Goal: Task Accomplishment & Management: Use online tool/utility

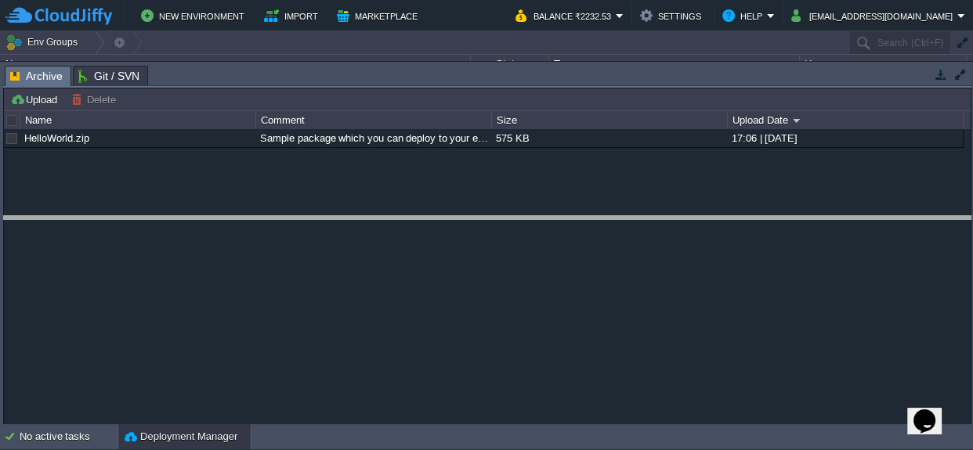
drag, startPoint x: 358, startPoint y: 85, endPoint x: 371, endPoint y: 236, distance: 151.0
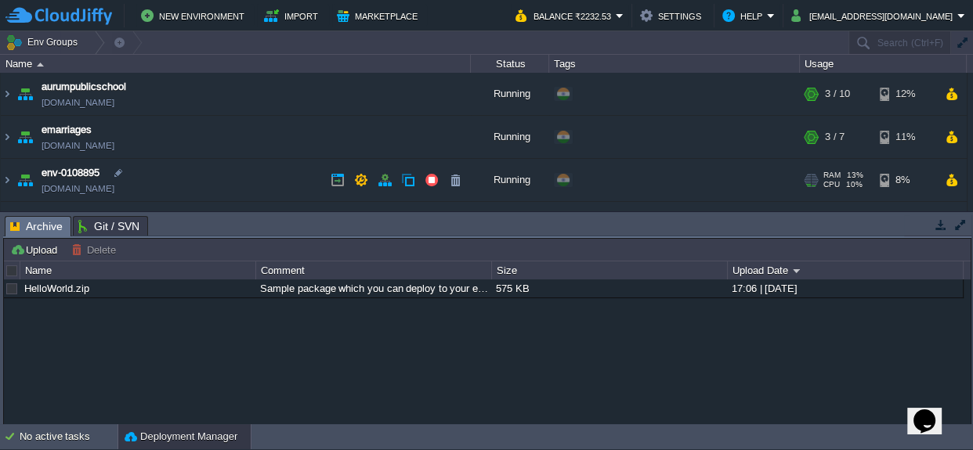
click at [70, 177] on span "env-0108895" at bounding box center [71, 173] width 58 height 16
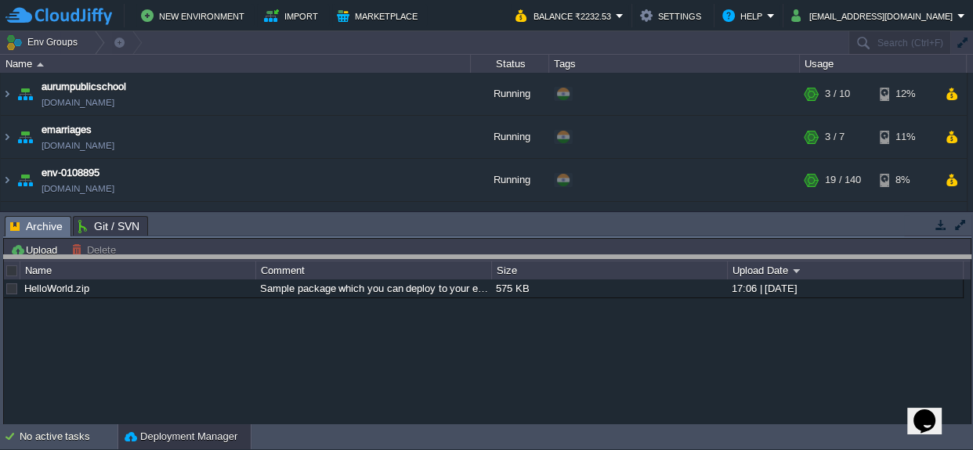
drag, startPoint x: 527, startPoint y: 236, endPoint x: 519, endPoint y: 275, distance: 39.9
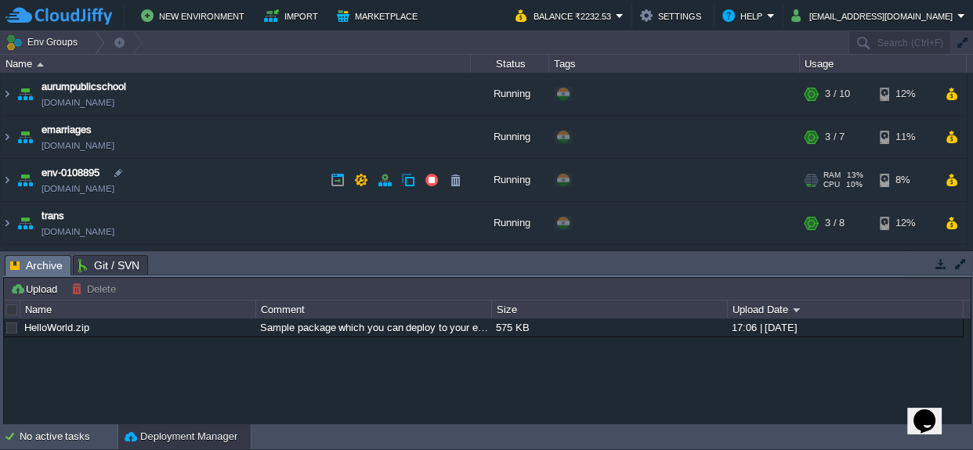
click at [70, 172] on span "env-0108895" at bounding box center [71, 173] width 58 height 16
click at [221, 335] on td at bounding box center [217, 328] width 25 height 19
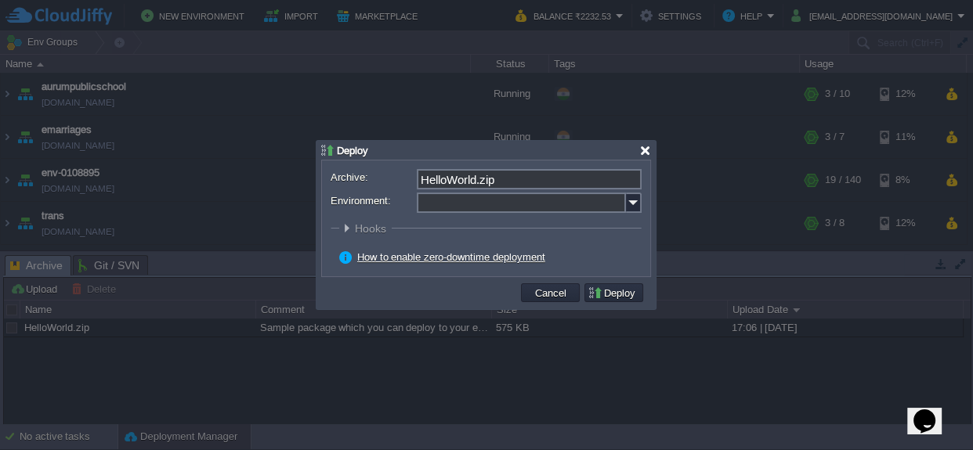
click at [641, 151] on div at bounding box center [645, 151] width 12 height 12
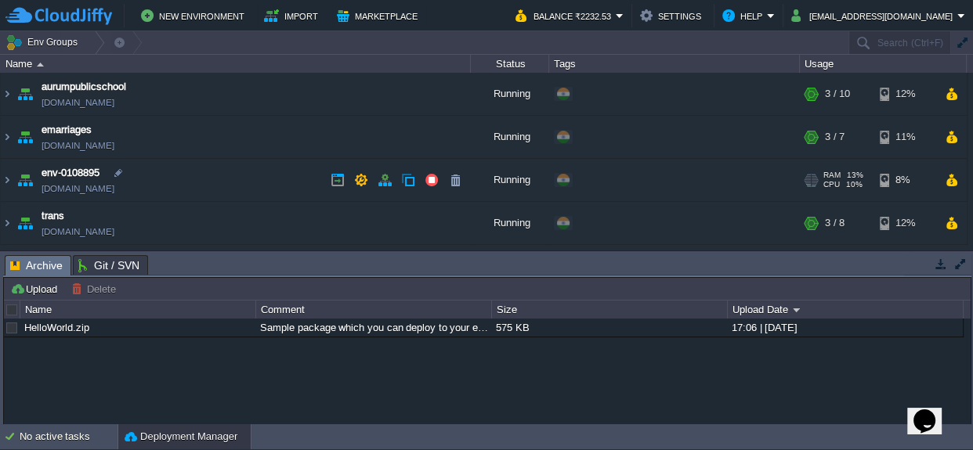
click at [22, 177] on img at bounding box center [25, 180] width 22 height 42
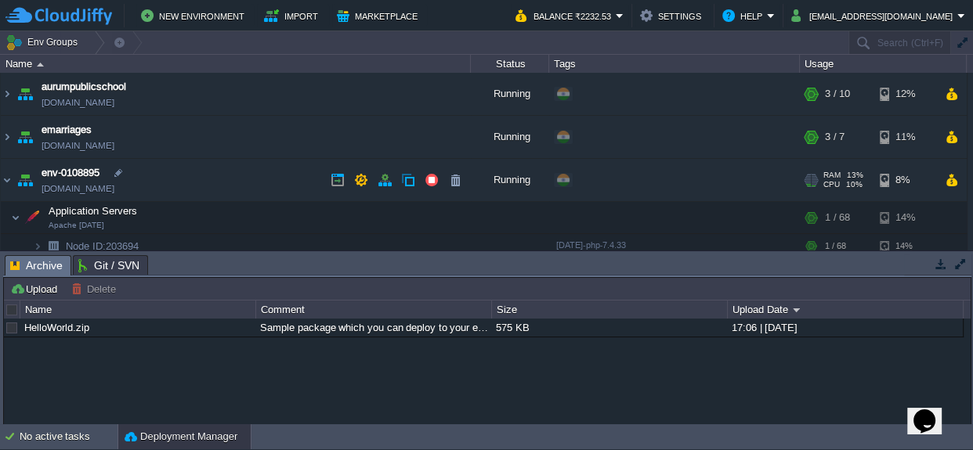
click at [23, 177] on img at bounding box center [25, 180] width 22 height 42
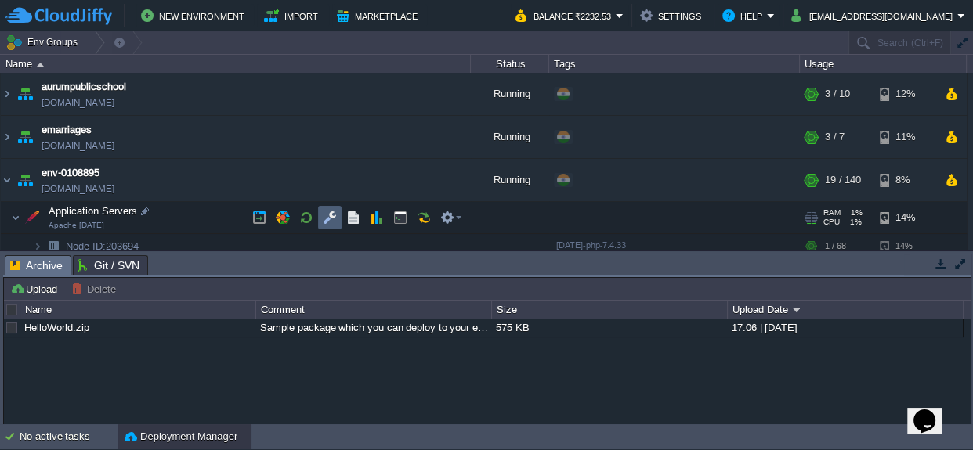
click at [326, 219] on button "button" at bounding box center [330, 218] width 14 height 14
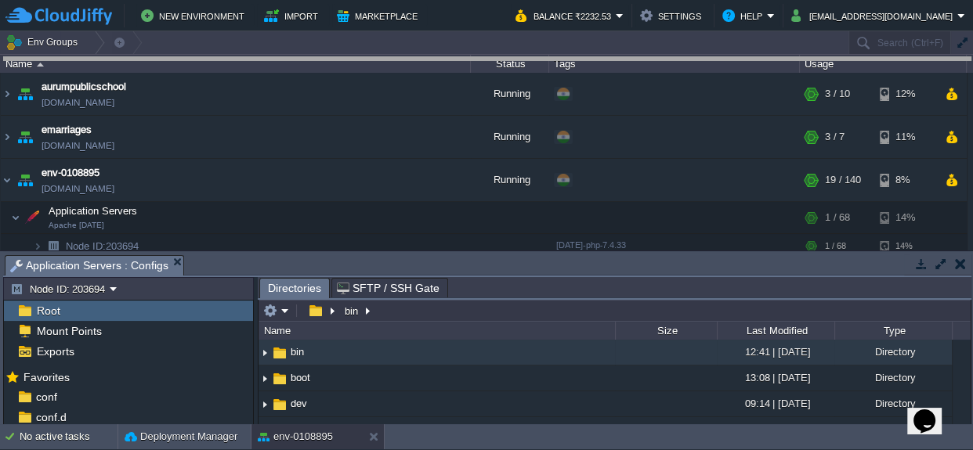
drag, startPoint x: 518, startPoint y: 273, endPoint x: 544, endPoint y: 57, distance: 217.6
click at [544, 57] on body "New Environment Import Marketplace Bonus ₹0.00 Upgrade Account Balance ₹2232.53…" at bounding box center [486, 225] width 973 height 450
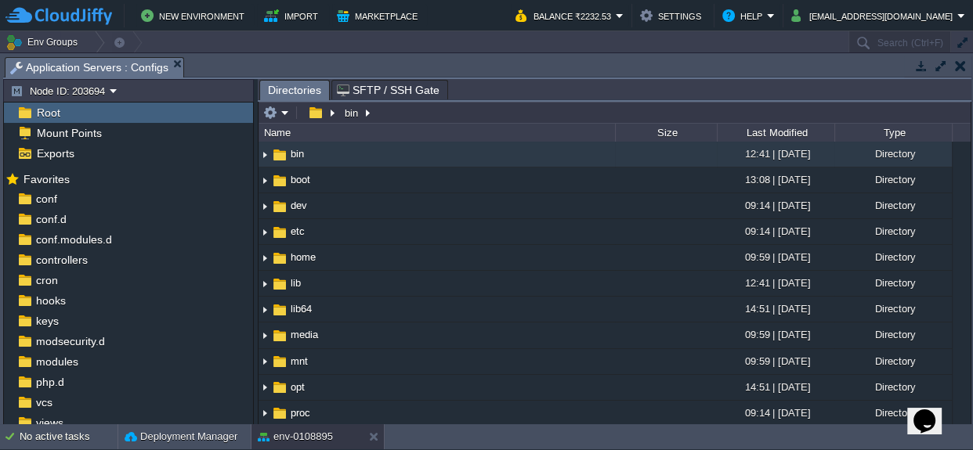
click at [49, 109] on span "Root" at bounding box center [48, 113] width 29 height 14
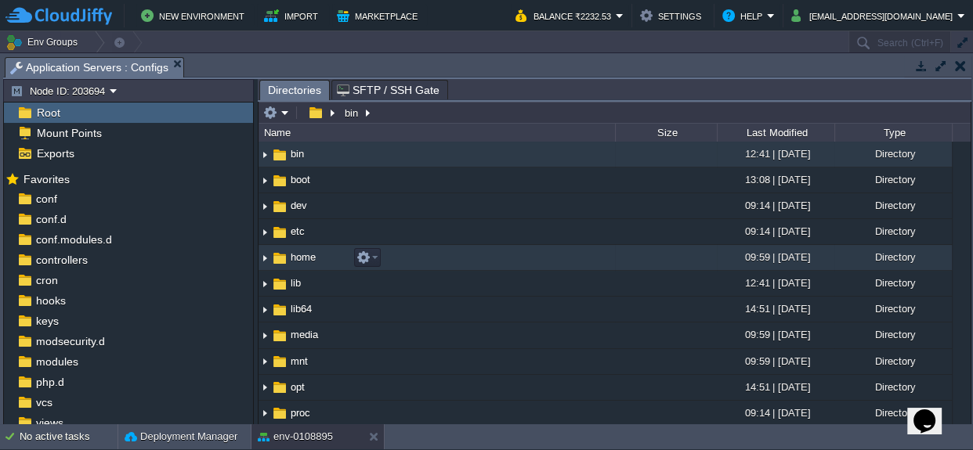
scroll to position [70, 0]
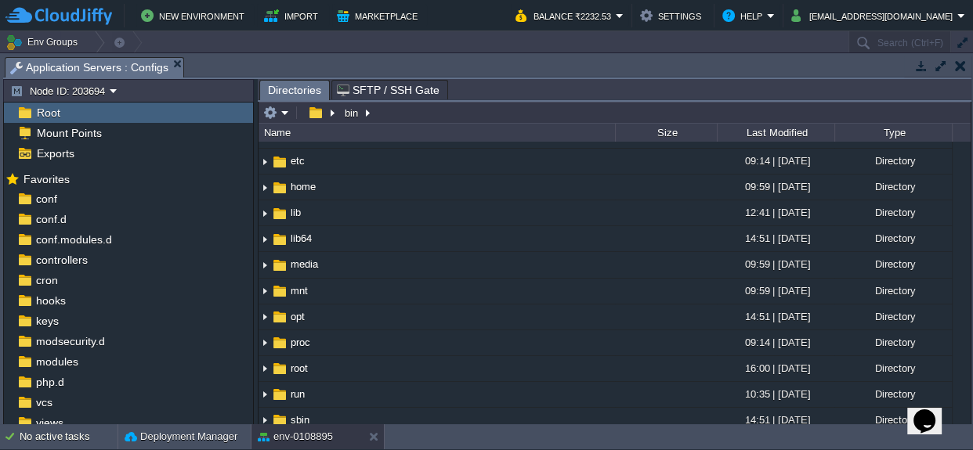
click at [104, 103] on div "Root" at bounding box center [128, 113] width 249 height 20
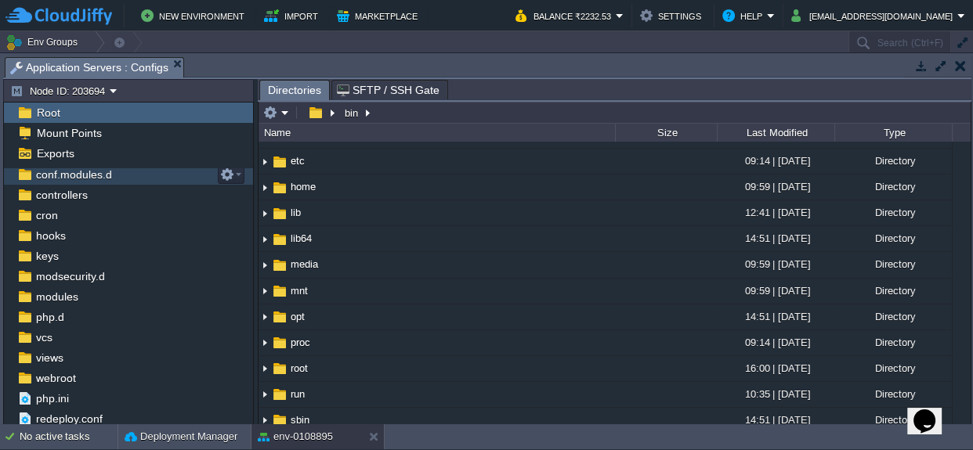
scroll to position [66, 0]
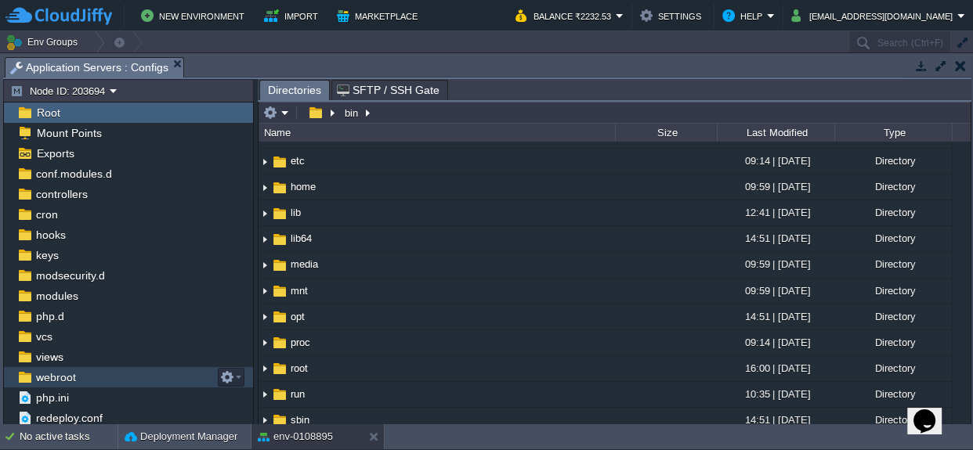
click at [73, 375] on span "webroot" at bounding box center [55, 377] width 45 height 14
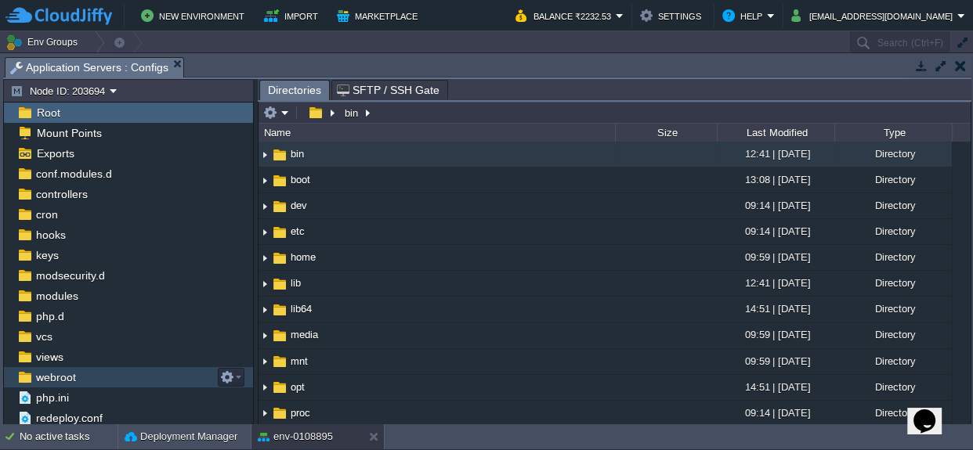
click at [73, 375] on span "webroot" at bounding box center [55, 377] width 45 height 14
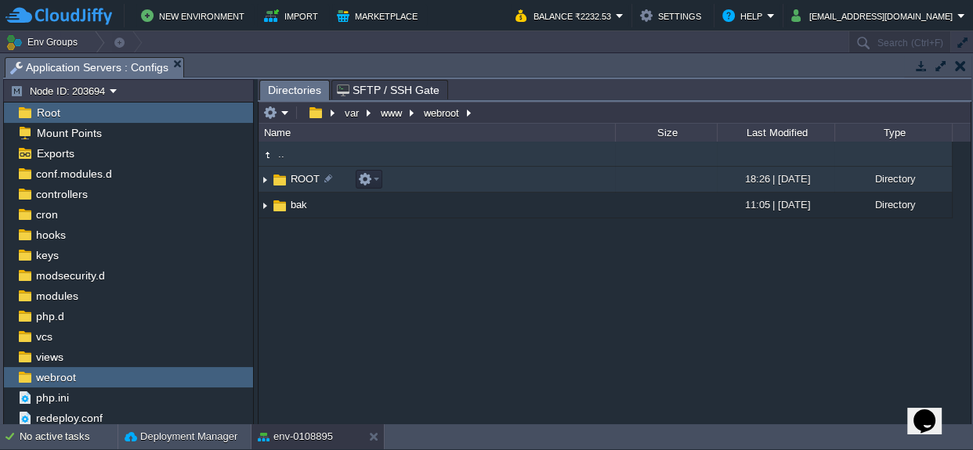
click at [302, 172] on span "ROOT" at bounding box center [305, 178] width 34 height 13
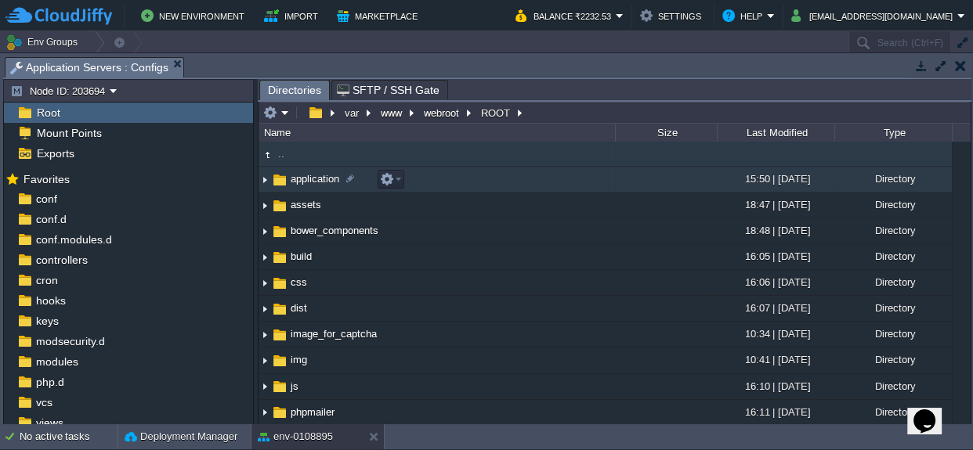
click at [305, 186] on td "application" at bounding box center [436, 180] width 356 height 26
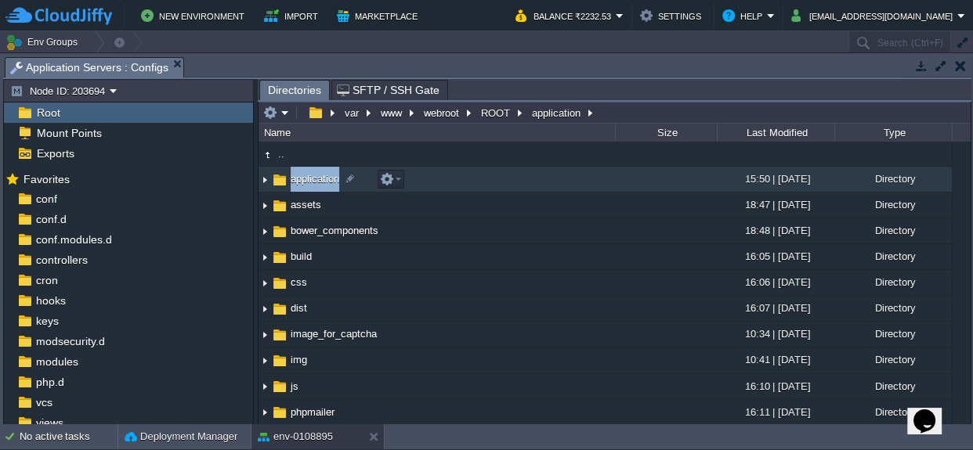
click at [307, 186] on td "application" at bounding box center [436, 180] width 356 height 26
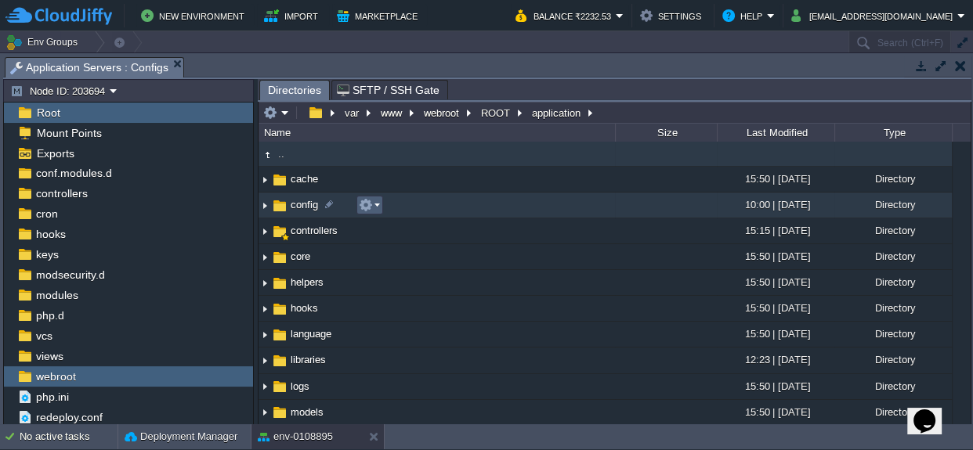
click at [368, 208] on button "button" at bounding box center [366, 205] width 14 height 14
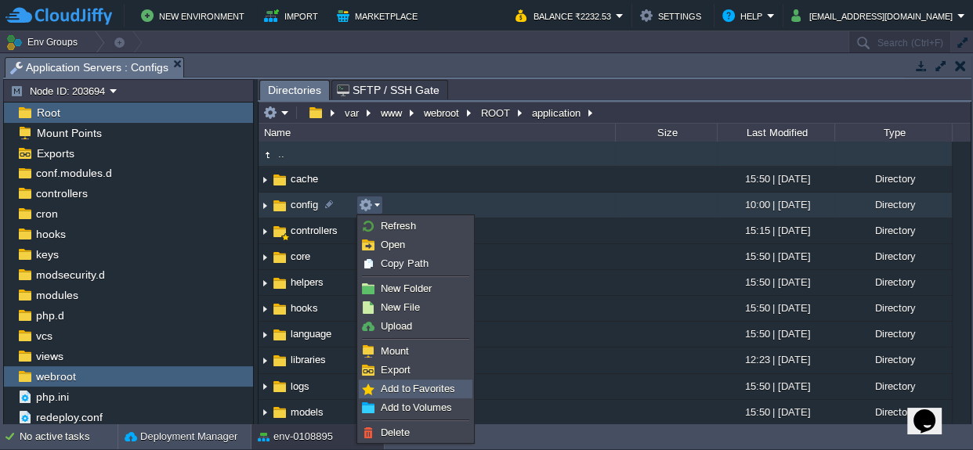
click at [379, 388] on link "Add to Favorites" at bounding box center [415, 389] width 112 height 17
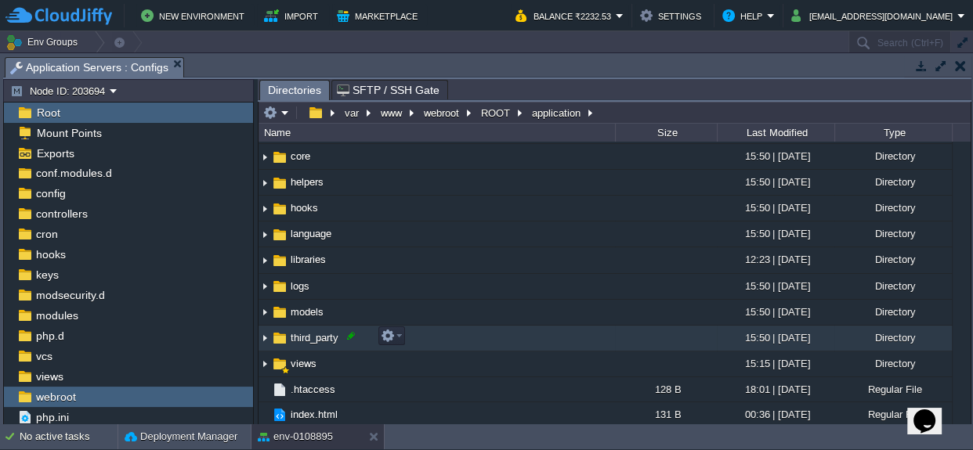
scroll to position [0, 0]
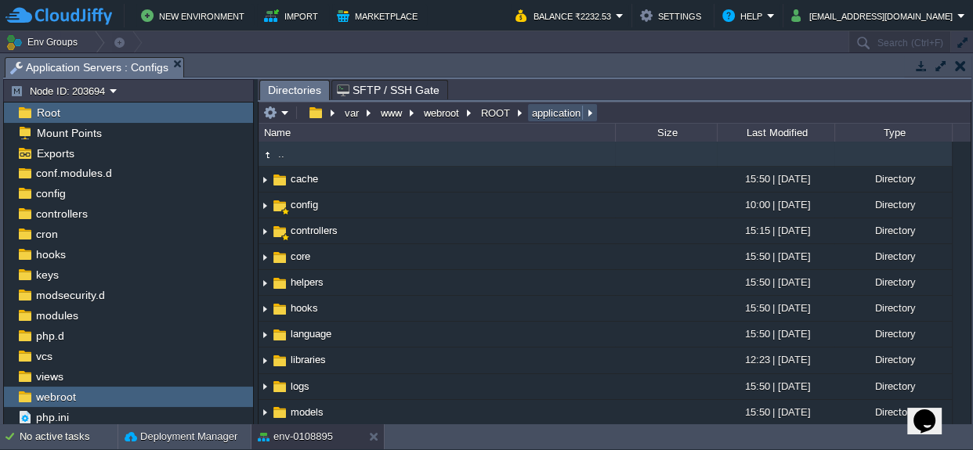
click at [541, 110] on button "application" at bounding box center [556, 113] width 55 height 14
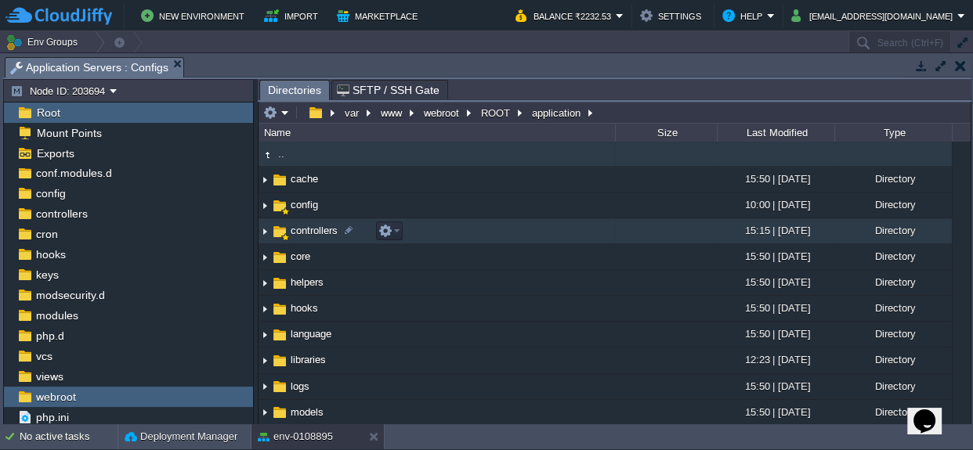
click at [311, 224] on span "controllers" at bounding box center [314, 230] width 52 height 13
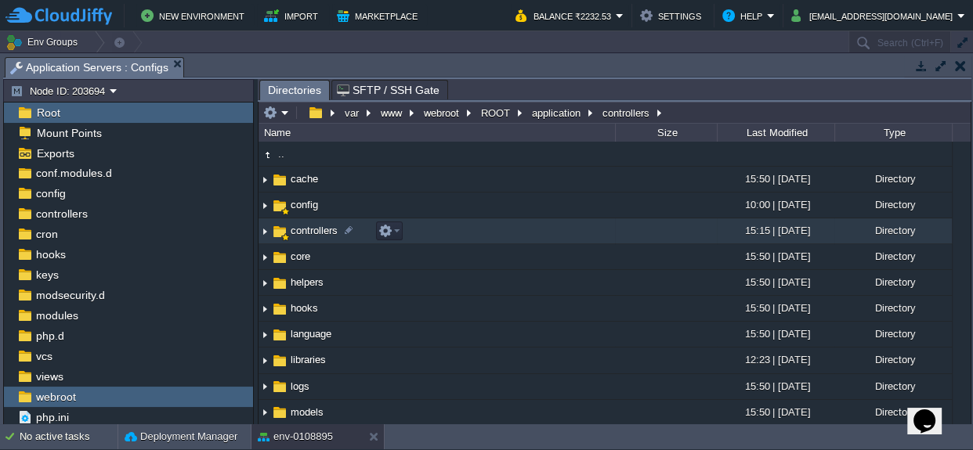
click at [311, 224] on span "controllers" at bounding box center [314, 230] width 52 height 13
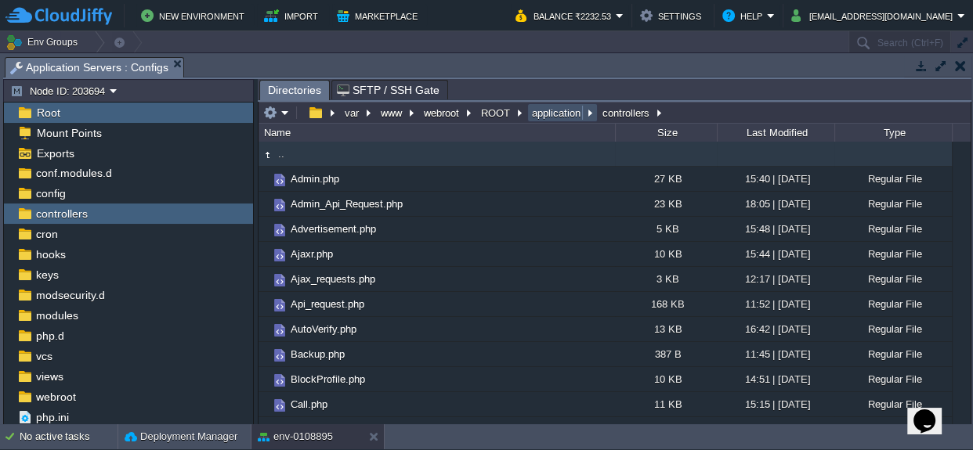
click at [564, 112] on button "application" at bounding box center [556, 113] width 55 height 14
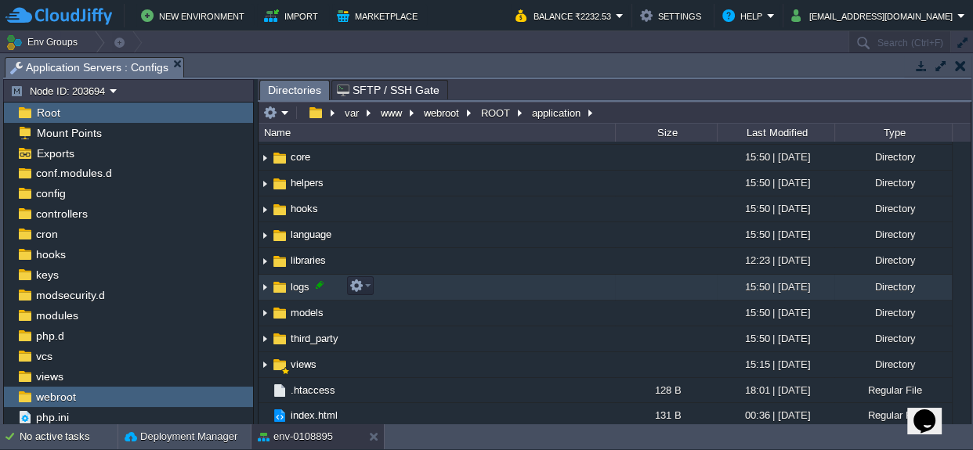
scroll to position [100, 0]
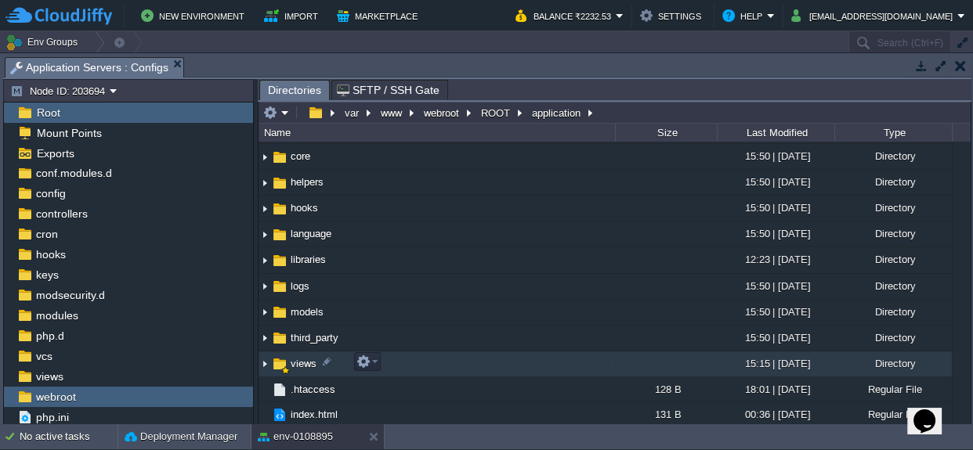
click at [304, 357] on span "views" at bounding box center [303, 363] width 31 height 13
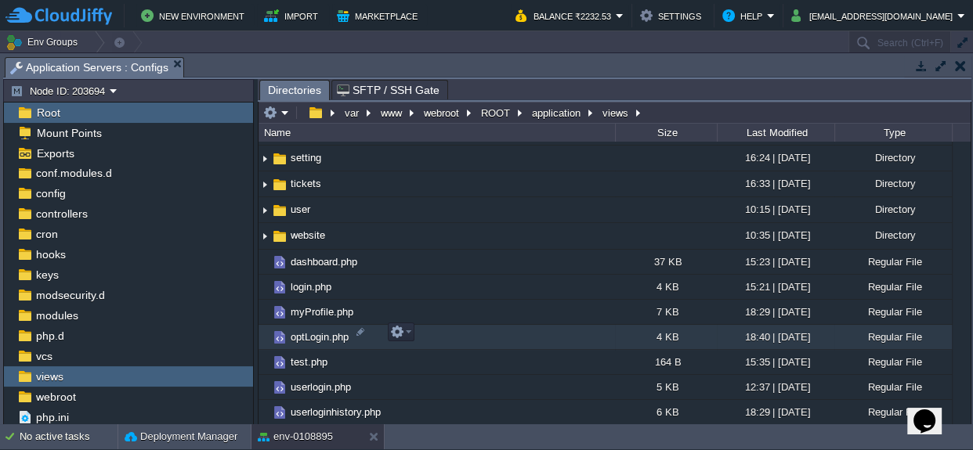
scroll to position [559, 0]
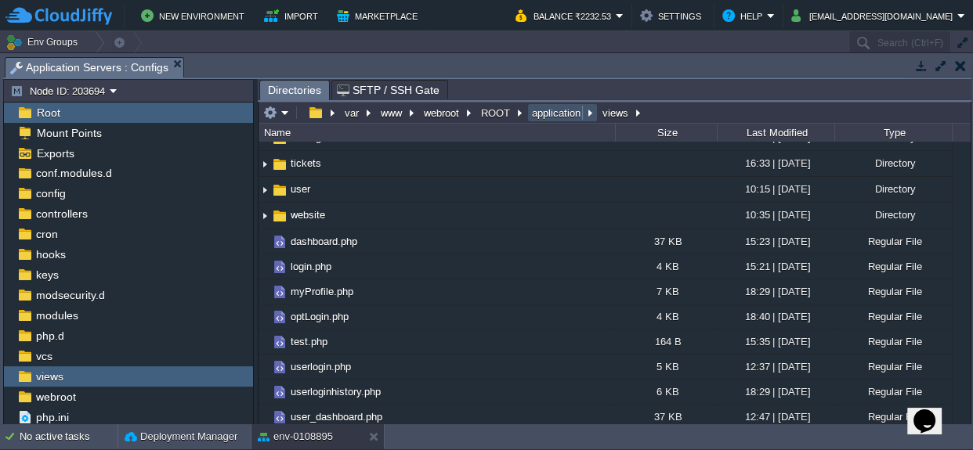
click at [544, 113] on button "application" at bounding box center [556, 113] width 55 height 14
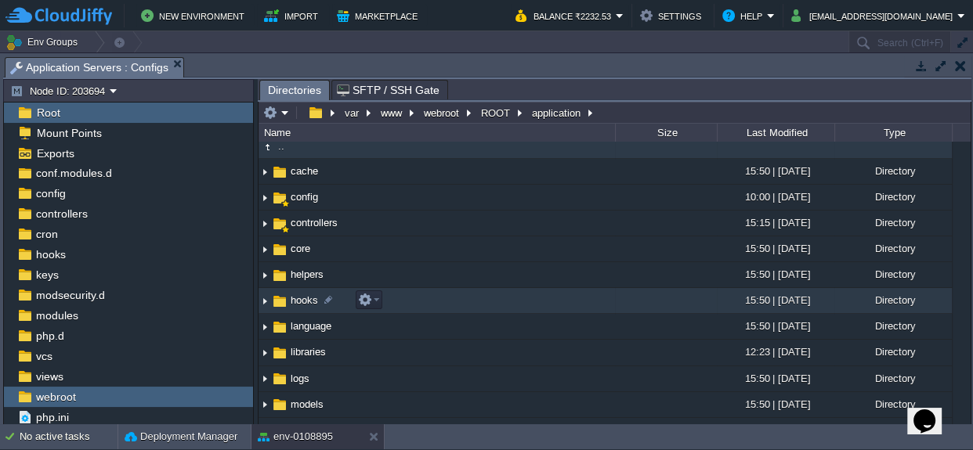
scroll to position [0, 0]
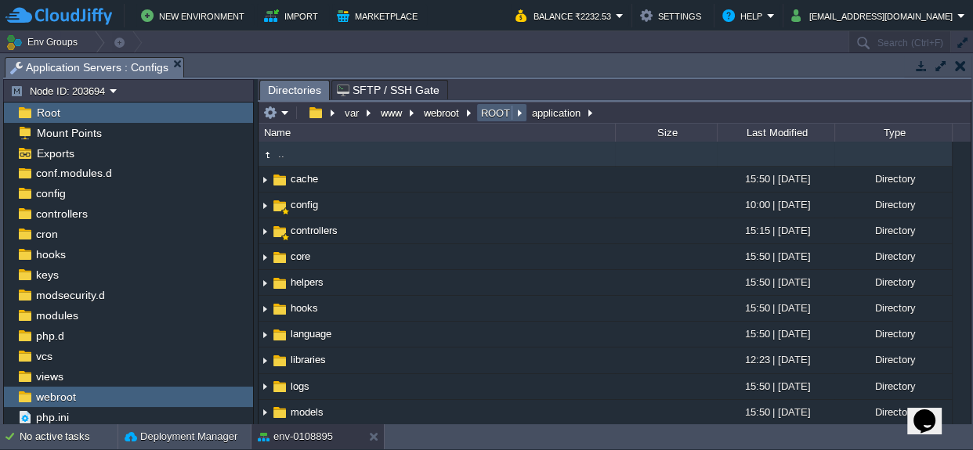
click at [498, 110] on button "ROOT" at bounding box center [496, 113] width 35 height 14
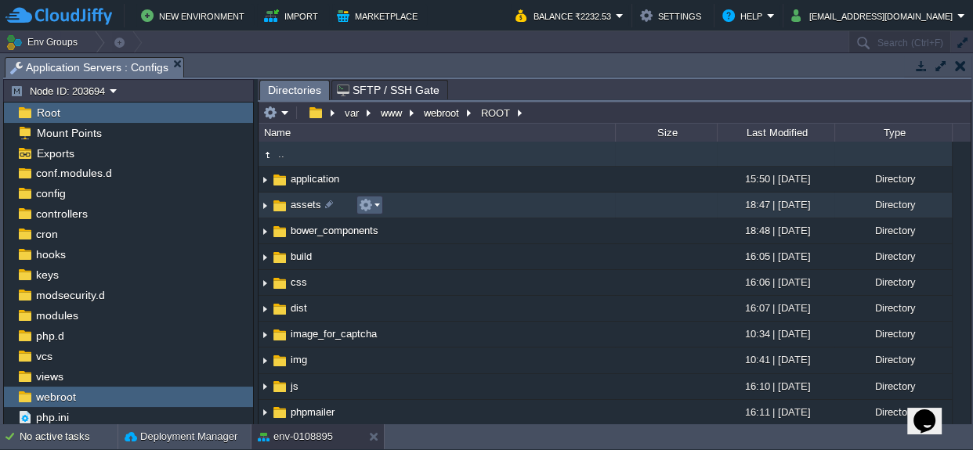
click at [375, 205] on em at bounding box center [369, 205] width 21 height 14
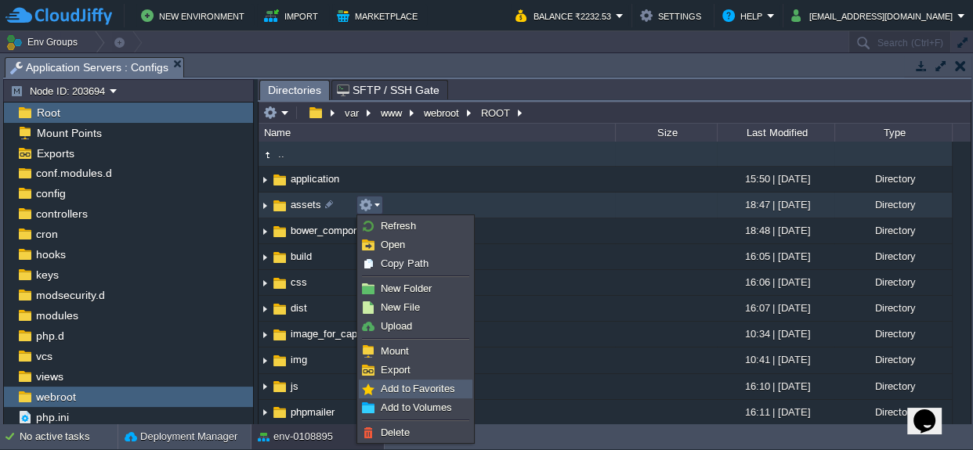
click at [416, 383] on span "Add to Favorites" at bounding box center [418, 389] width 74 height 12
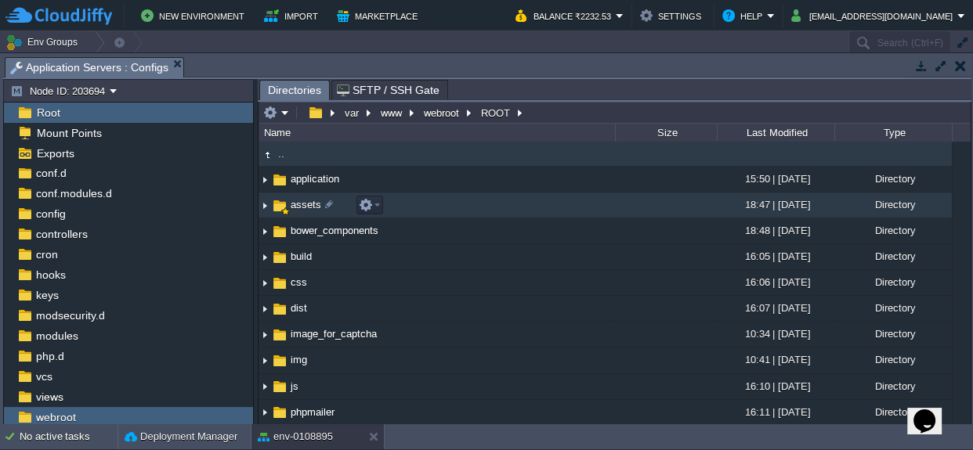
click at [313, 201] on span "assets" at bounding box center [305, 204] width 35 height 13
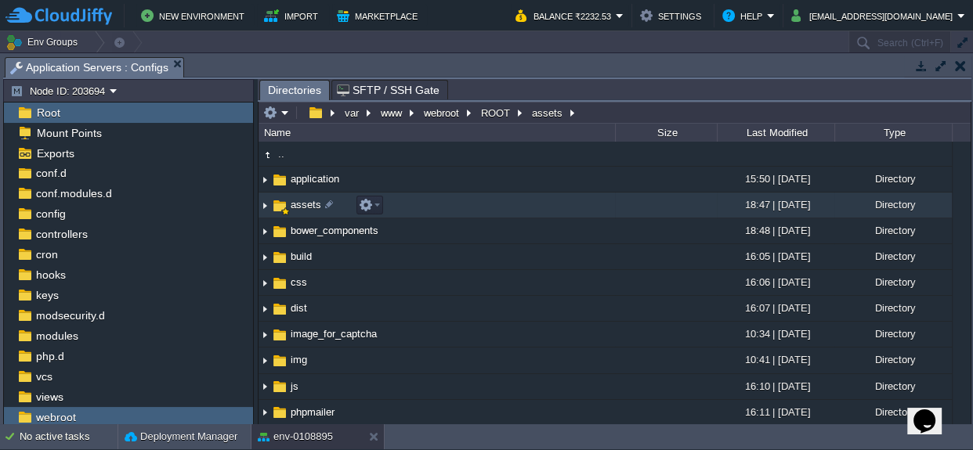
click at [313, 201] on span "assets" at bounding box center [305, 204] width 35 height 13
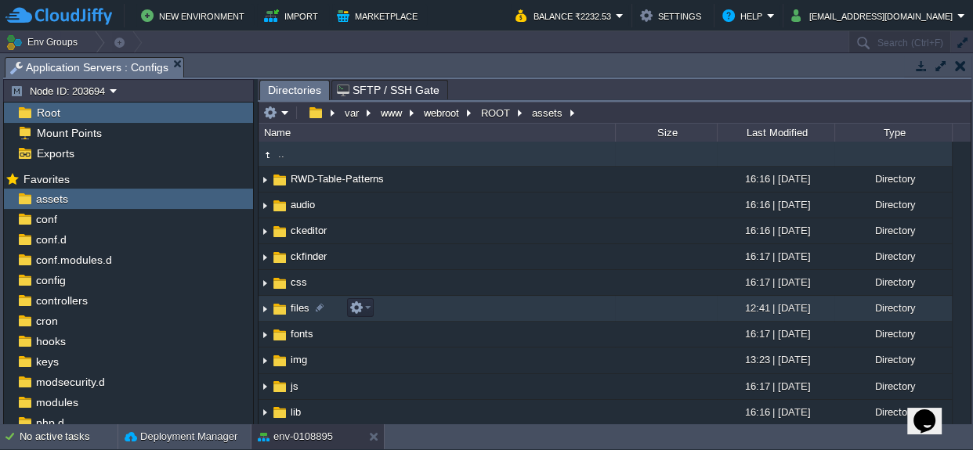
click at [302, 307] on span "files" at bounding box center [299, 308] width 23 height 13
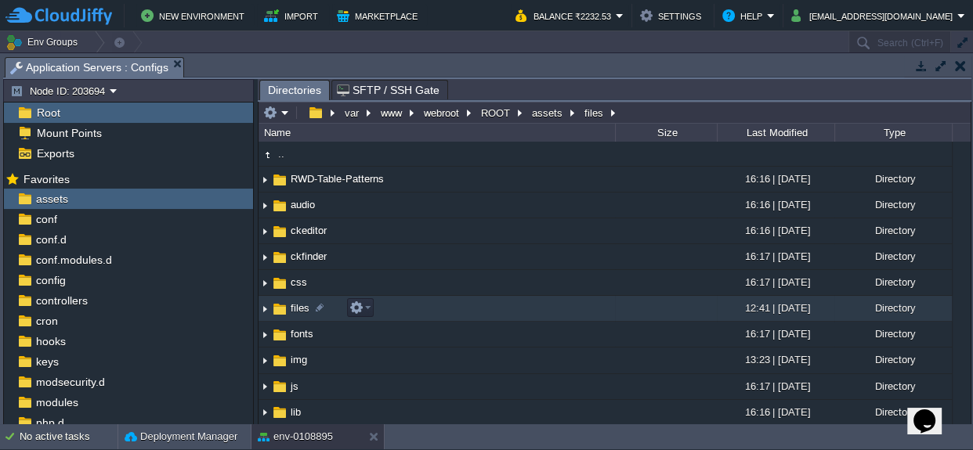
click at [302, 307] on span "files" at bounding box center [299, 308] width 23 height 13
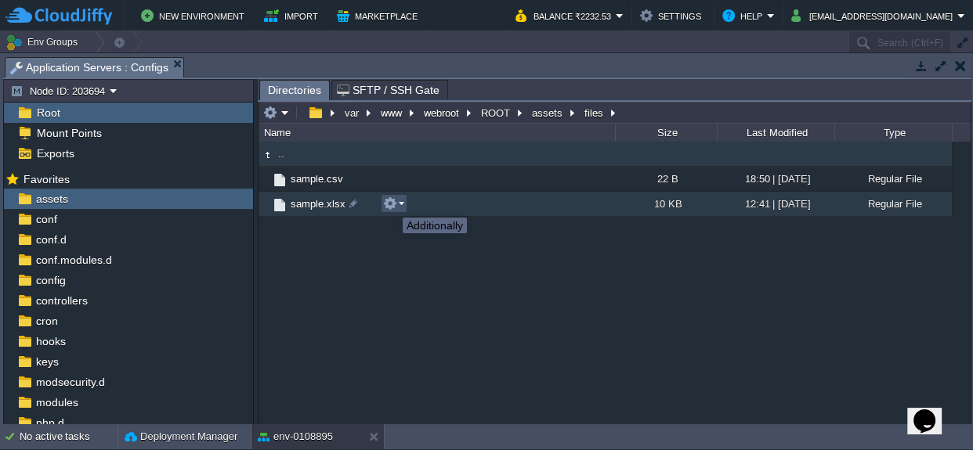
click at [391, 204] on button "button" at bounding box center [390, 204] width 14 height 14
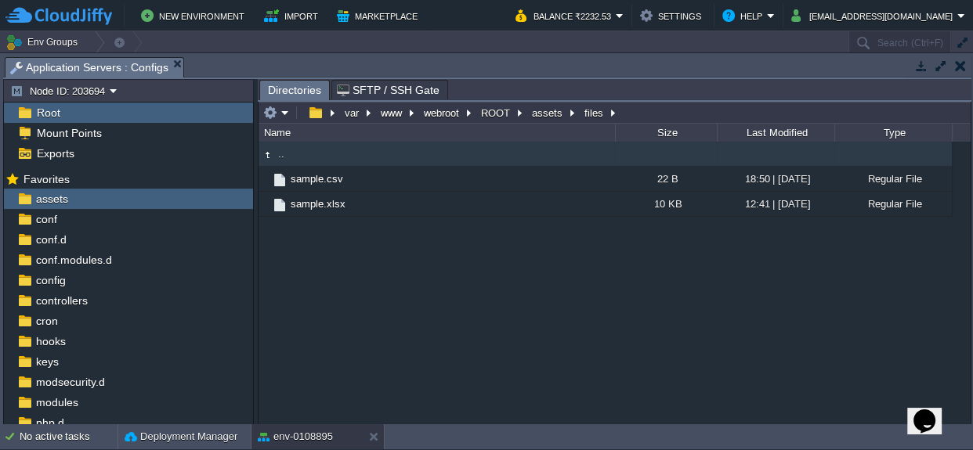
click at [339, 272] on div ".. sample.csv 22 B 18:50 | [DATE] Regular File sample.xlsx 10 KB 12:41 | [DATE]…" at bounding box center [614, 283] width 712 height 283
click at [544, 114] on button "assets" at bounding box center [547, 113] width 37 height 14
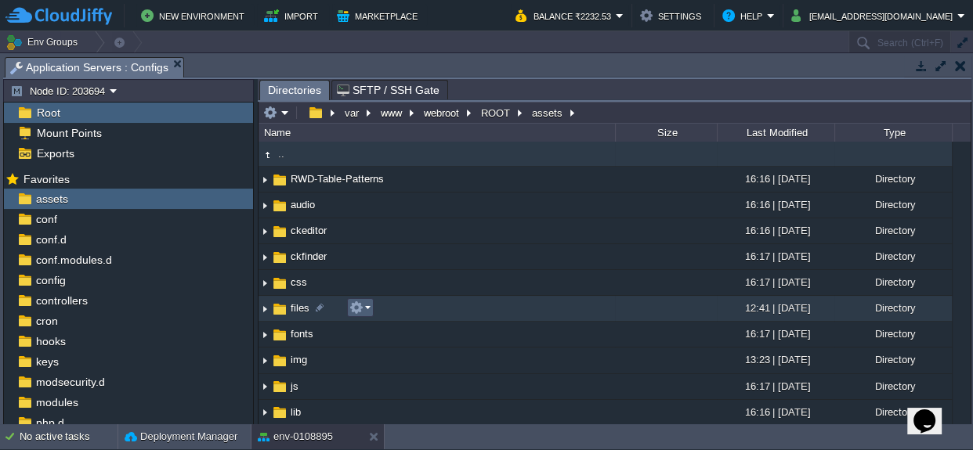
click at [367, 310] on em at bounding box center [359, 308] width 21 height 14
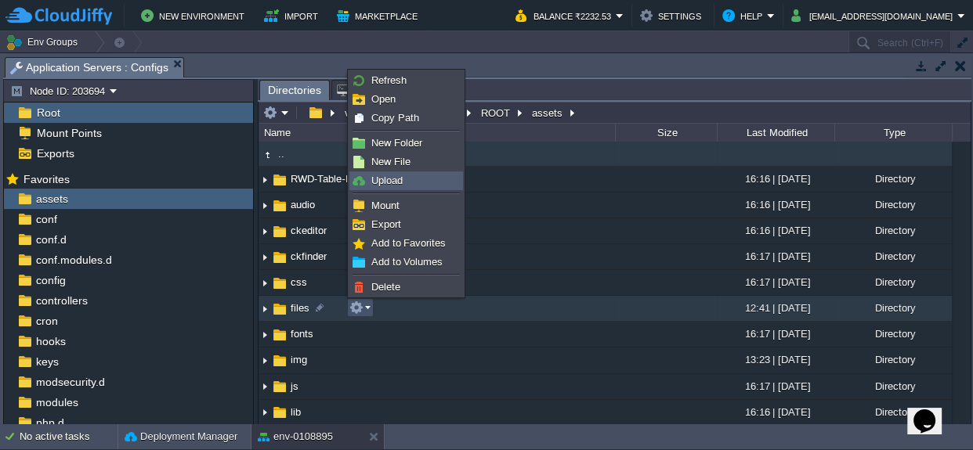
click at [391, 182] on span "Upload" at bounding box center [386, 181] width 31 height 12
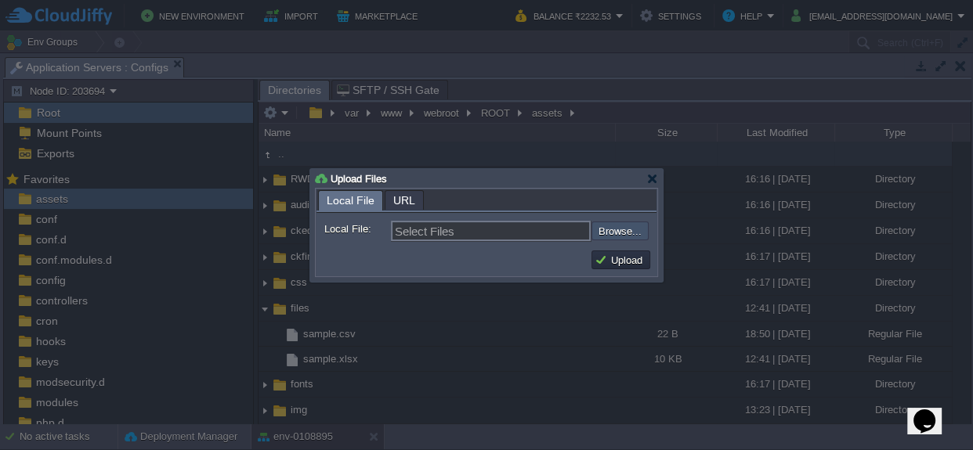
click at [619, 226] on input "file" at bounding box center [549, 231] width 198 height 19
type input "C:\fakepath\sample.xlsx"
type input "sample.xlsx"
click at [623, 264] on button "Upload" at bounding box center [620, 260] width 52 height 14
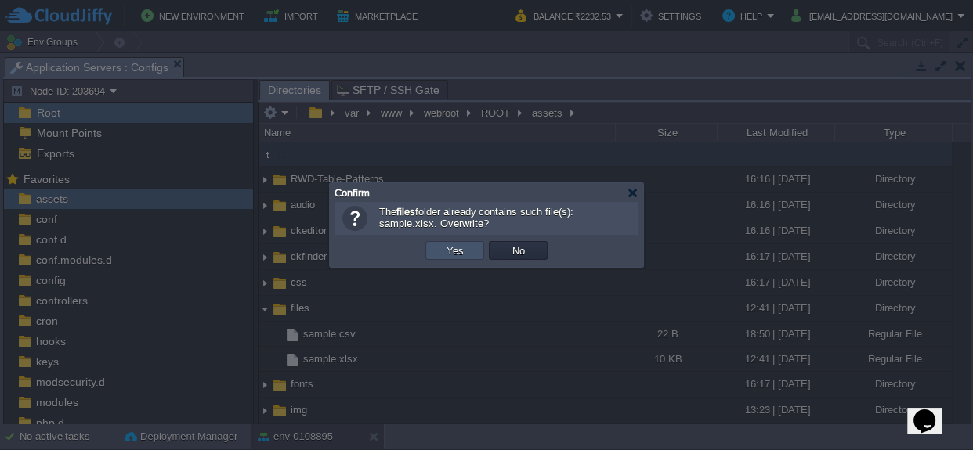
click at [442, 248] on button "Yes" at bounding box center [455, 251] width 27 height 14
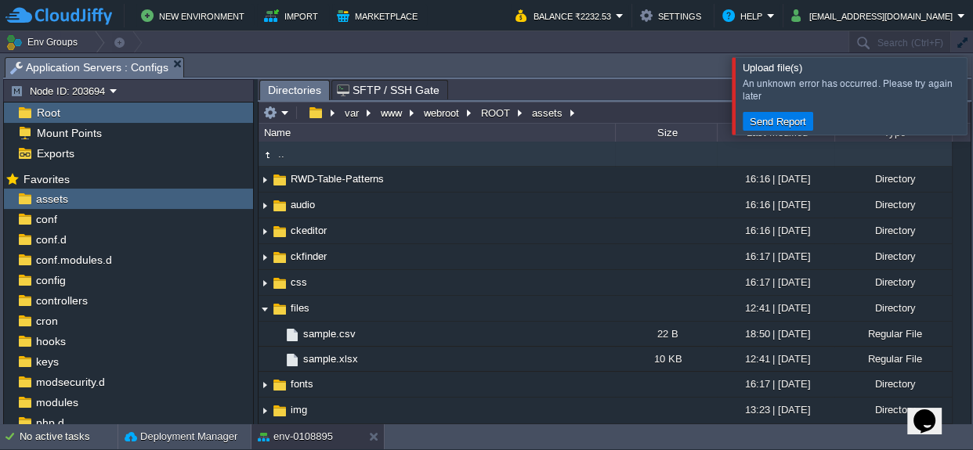
click at [972, 88] on div at bounding box center [991, 95] width 0 height 77
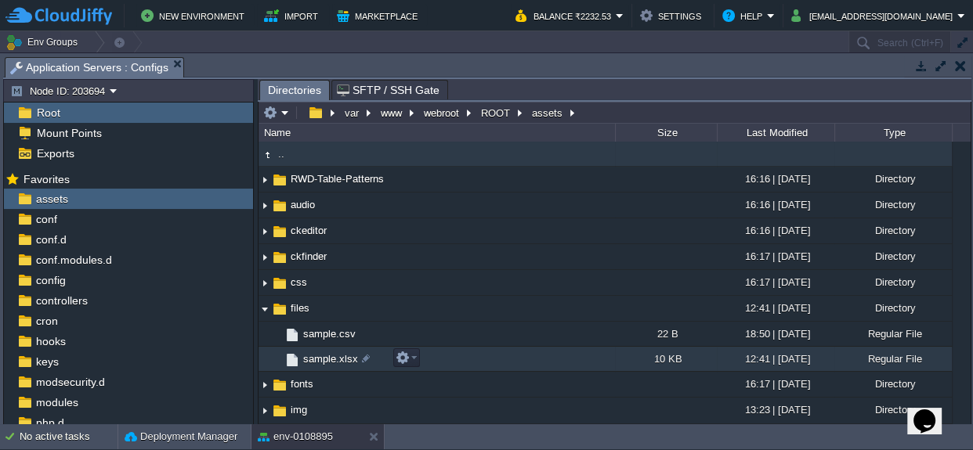
click at [337, 359] on span "sample.xlsx" at bounding box center [331, 358] width 60 height 13
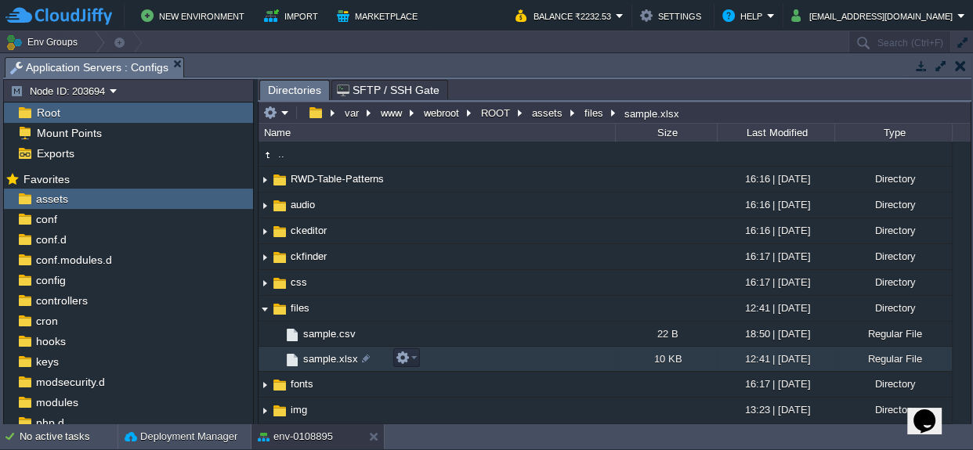
click at [337, 359] on span "sample.xlsx" at bounding box center [331, 358] width 60 height 13
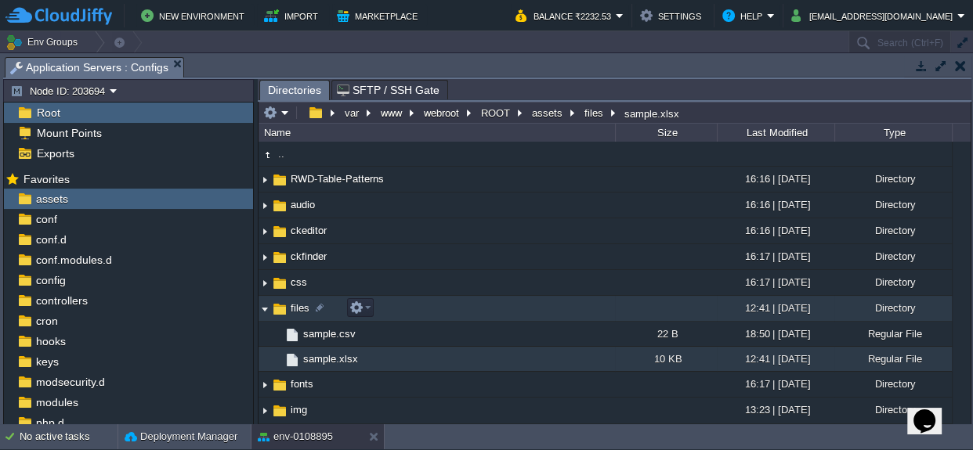
click at [282, 304] on img at bounding box center [279, 309] width 17 height 17
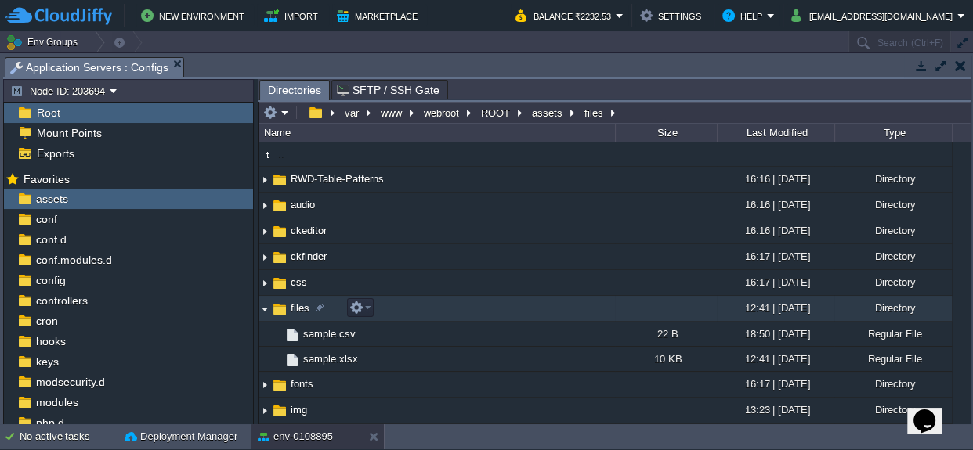
click at [373, 310] on div at bounding box center [357, 307] width 32 height 19
click at [361, 309] on button "button" at bounding box center [356, 308] width 14 height 14
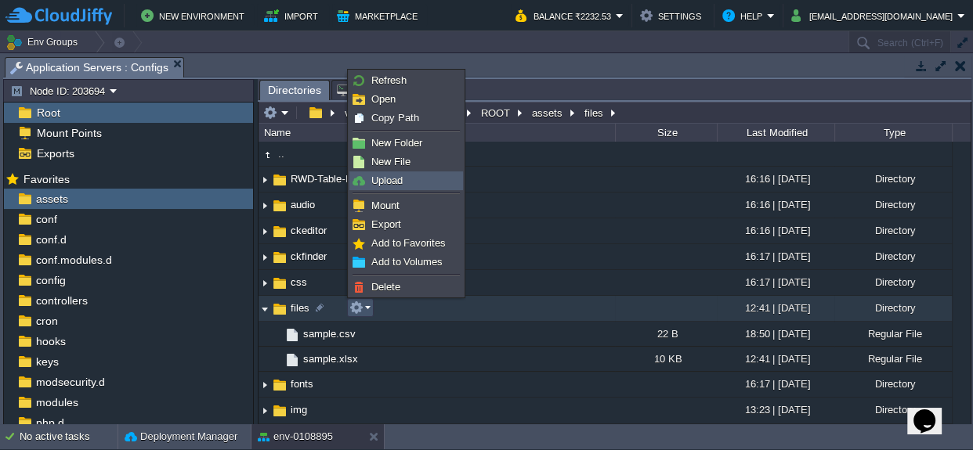
click at [379, 175] on span "Upload" at bounding box center [386, 181] width 31 height 12
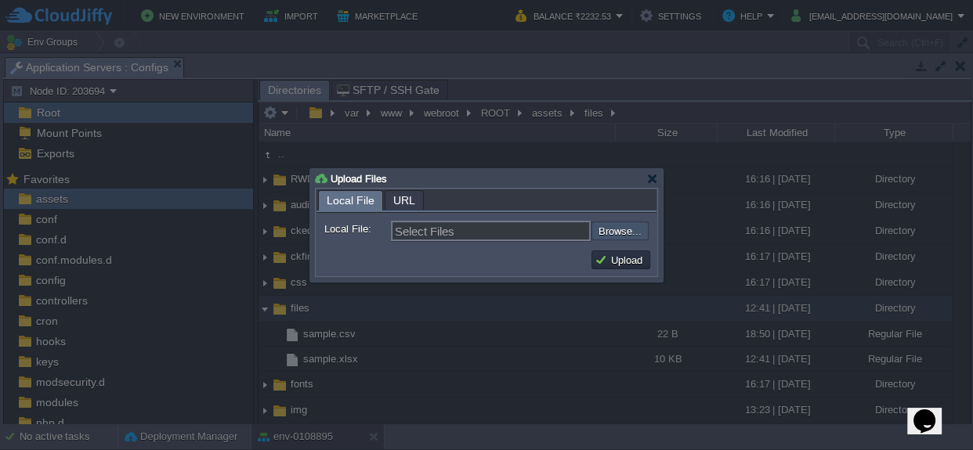
click at [609, 229] on input "file" at bounding box center [549, 231] width 198 height 19
type input "C:\fakepath\sample.xlsx"
type input "sample.xlsx"
click at [634, 261] on button "Upload" at bounding box center [620, 260] width 52 height 14
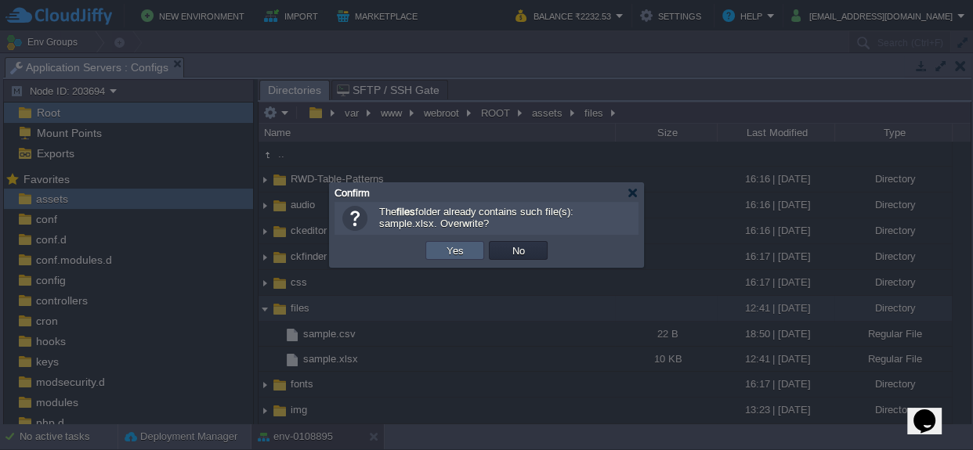
click at [455, 249] on button "Yes" at bounding box center [455, 251] width 27 height 14
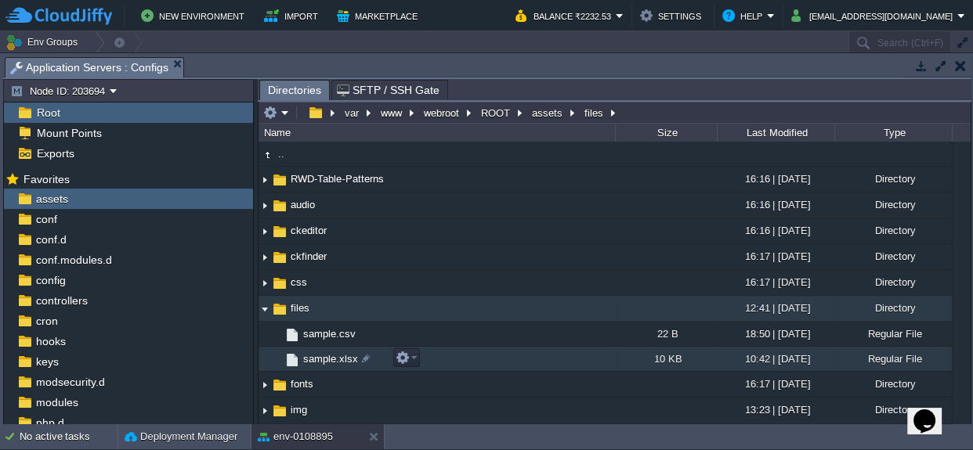
click at [333, 353] on span "sample.xlsx" at bounding box center [331, 358] width 60 height 13
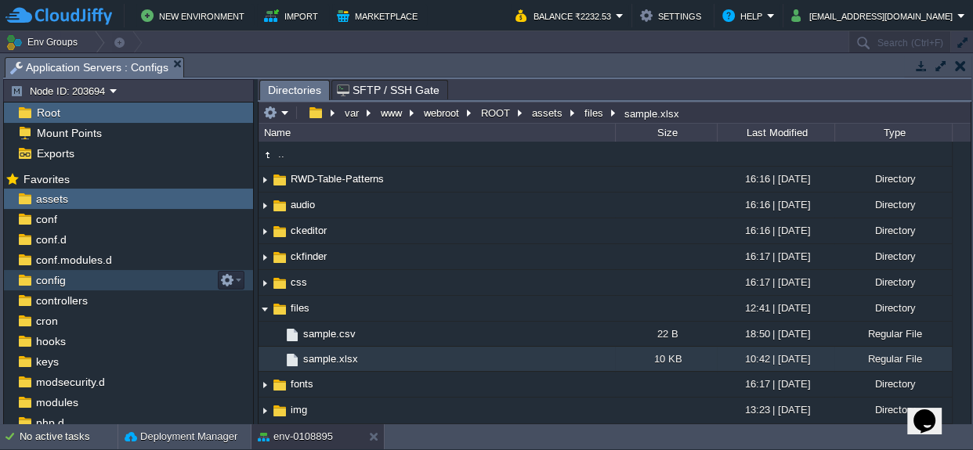
click at [73, 282] on div "config" at bounding box center [128, 280] width 249 height 20
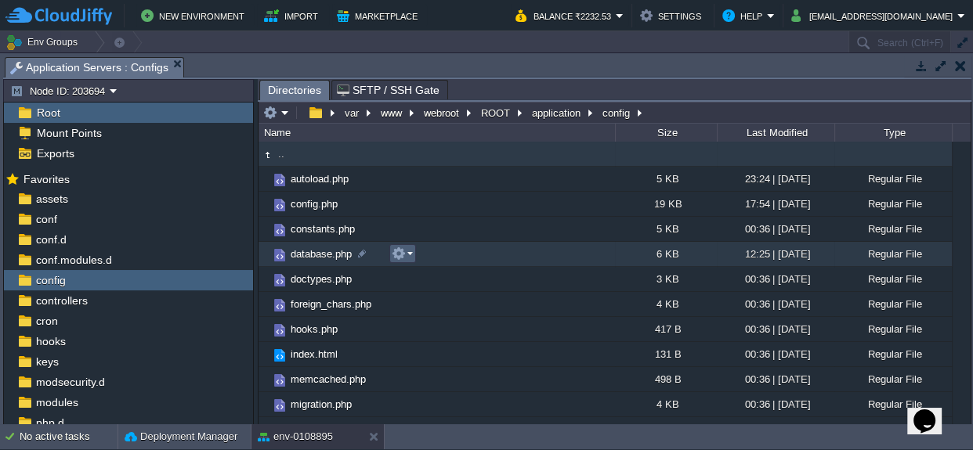
click at [404, 254] on button "button" at bounding box center [399, 254] width 14 height 14
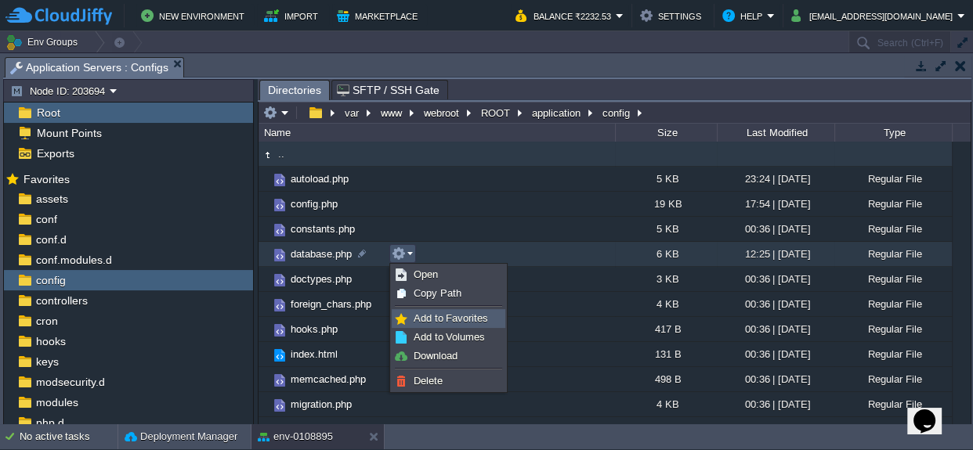
click at [422, 312] on span "Add to Favorites" at bounding box center [451, 318] width 74 height 12
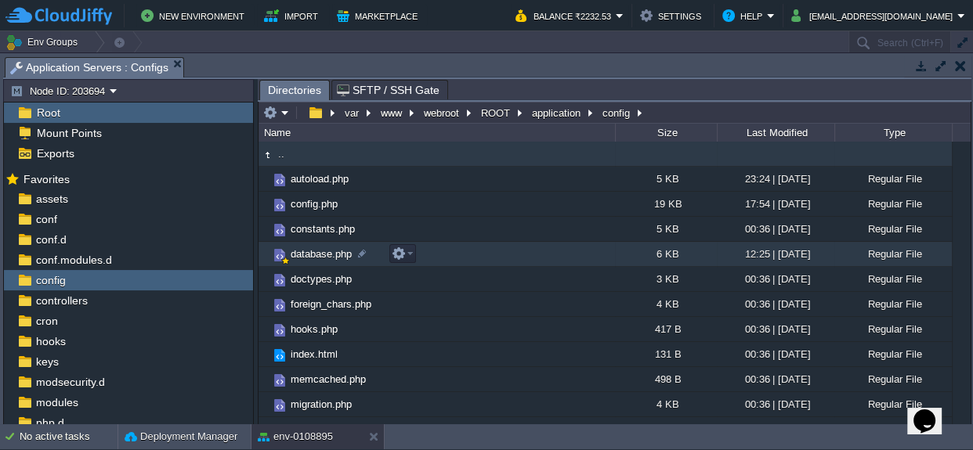
click at [299, 260] on td "database.php" at bounding box center [436, 254] width 356 height 25
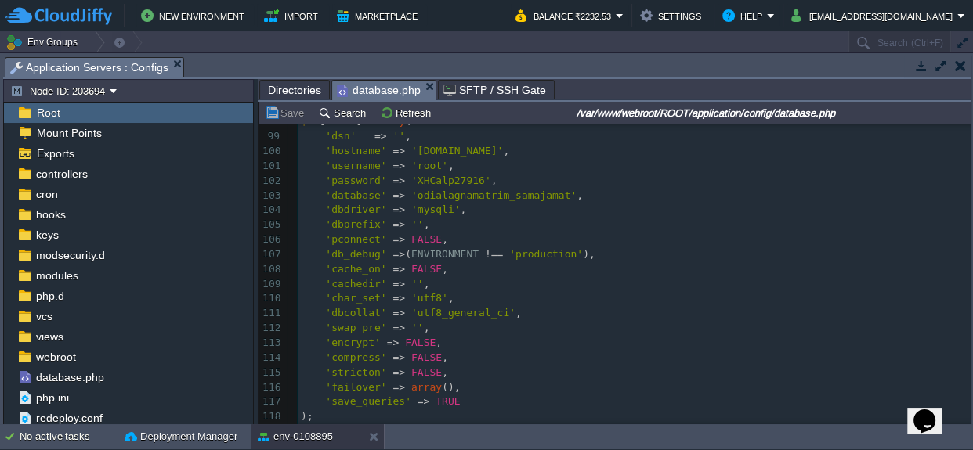
scroll to position [1425, 0]
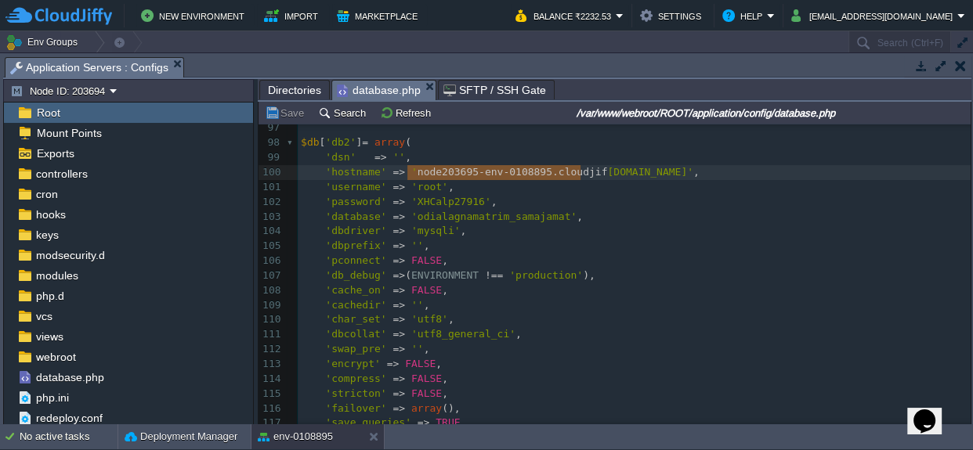
type textarea "[DOMAIN_NAME]"
drag, startPoint x: 408, startPoint y: 171, endPoint x: 613, endPoint y: 175, distance: 205.2
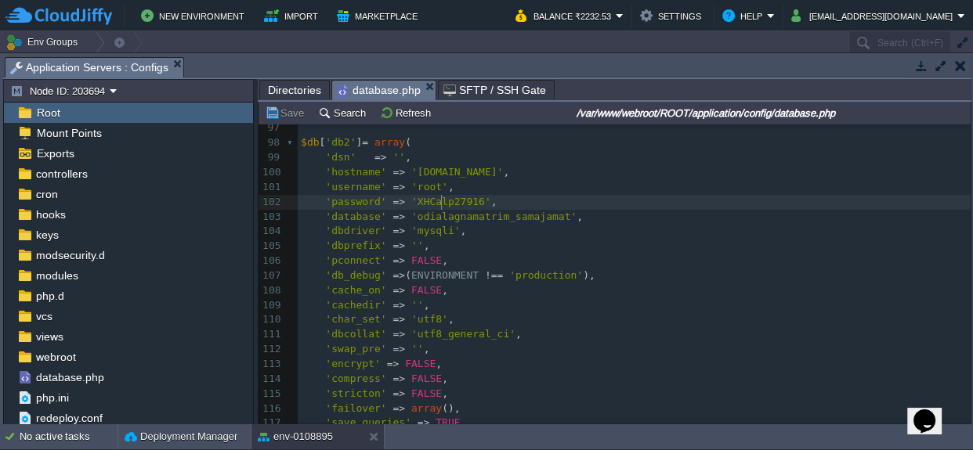
click at [439, 200] on span "'XHCalp27916'" at bounding box center [451, 202] width 80 height 12
type textarea "XHCalp27916"
